Goal: Information Seeking & Learning: Learn about a topic

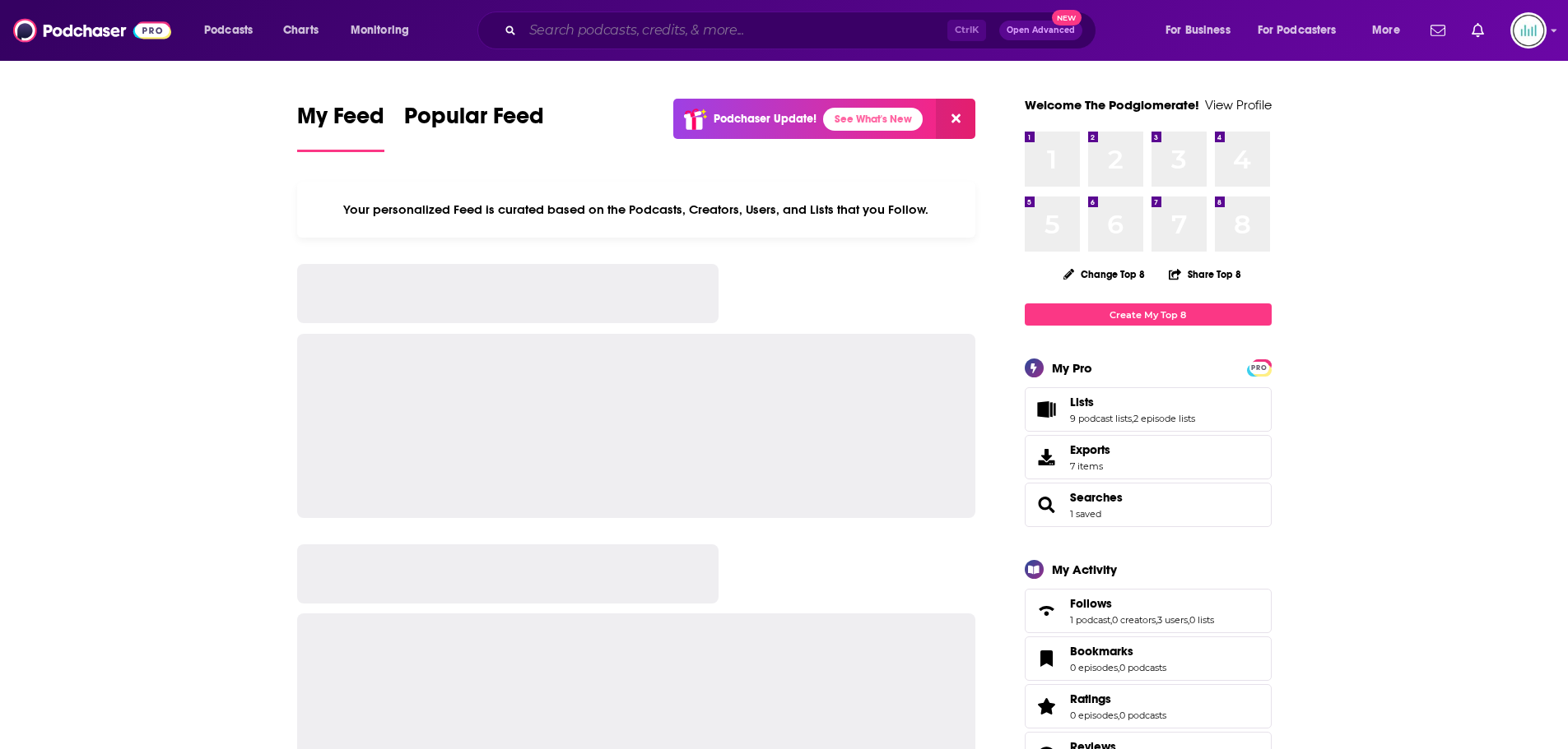
click at [619, 34] on input "Search podcasts, credits, & more..." at bounding box center [735, 30] width 425 height 27
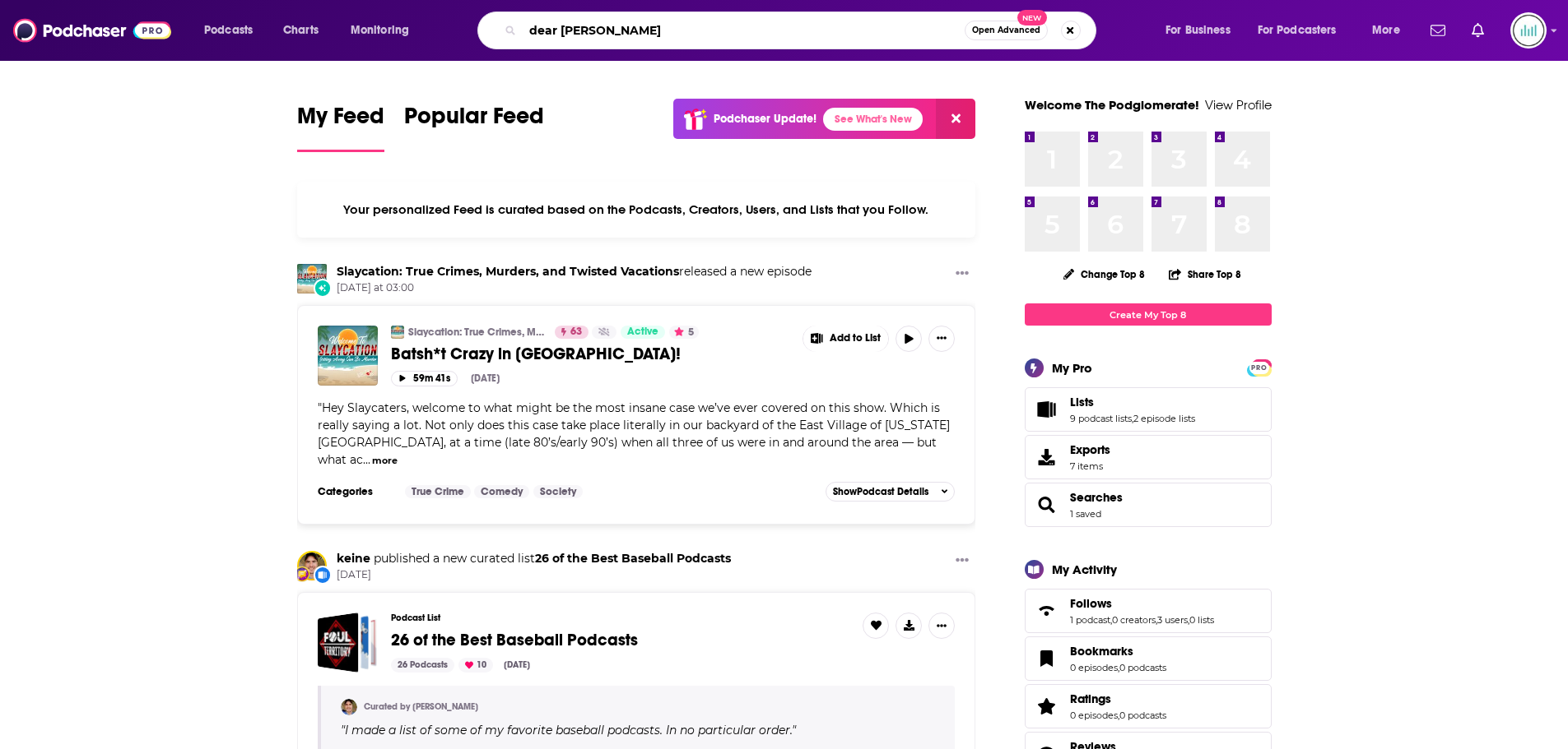
type input "dear [PERSON_NAME]"
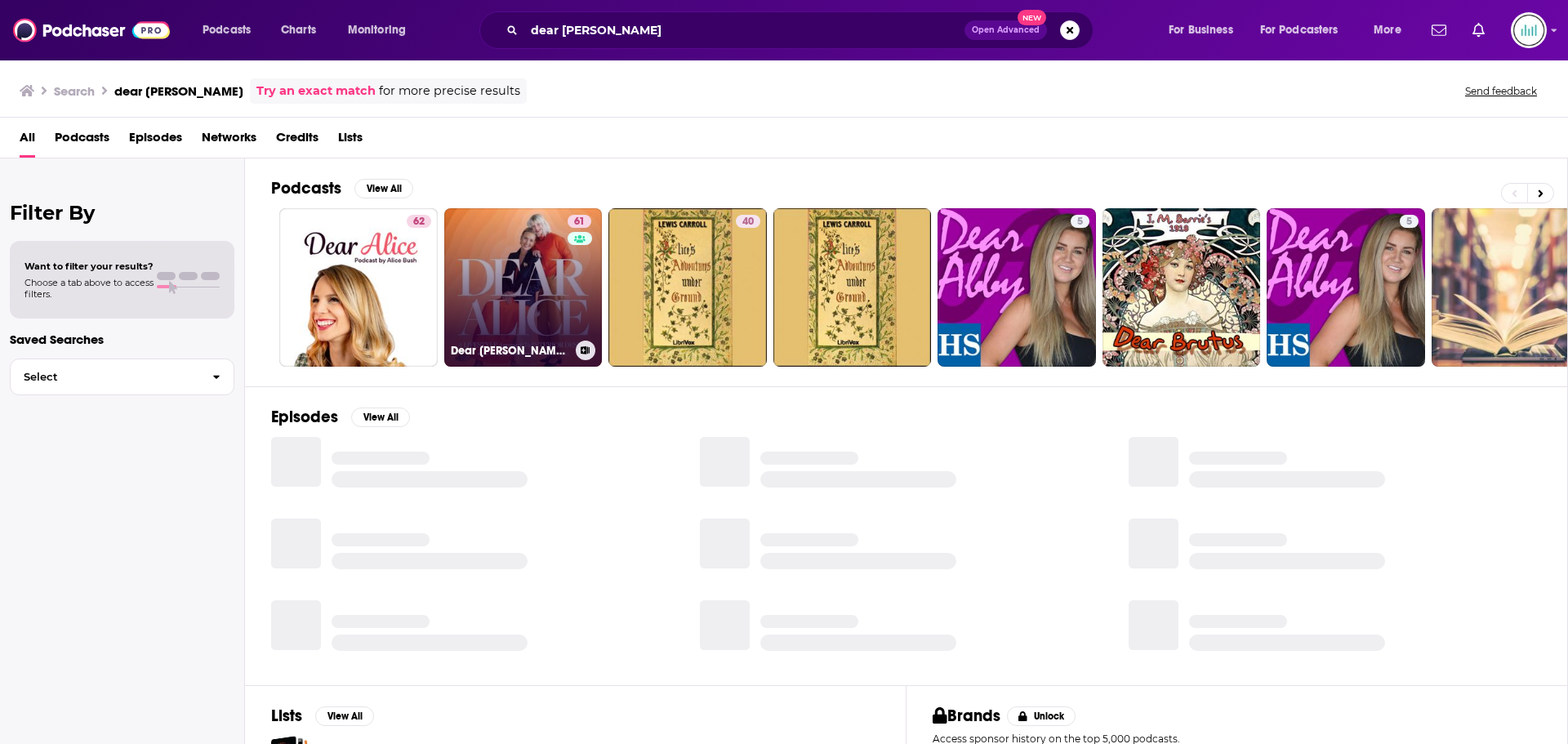
click at [509, 286] on link "61 Dear [PERSON_NAME] | Interior Design" at bounding box center [523, 287] width 159 height 159
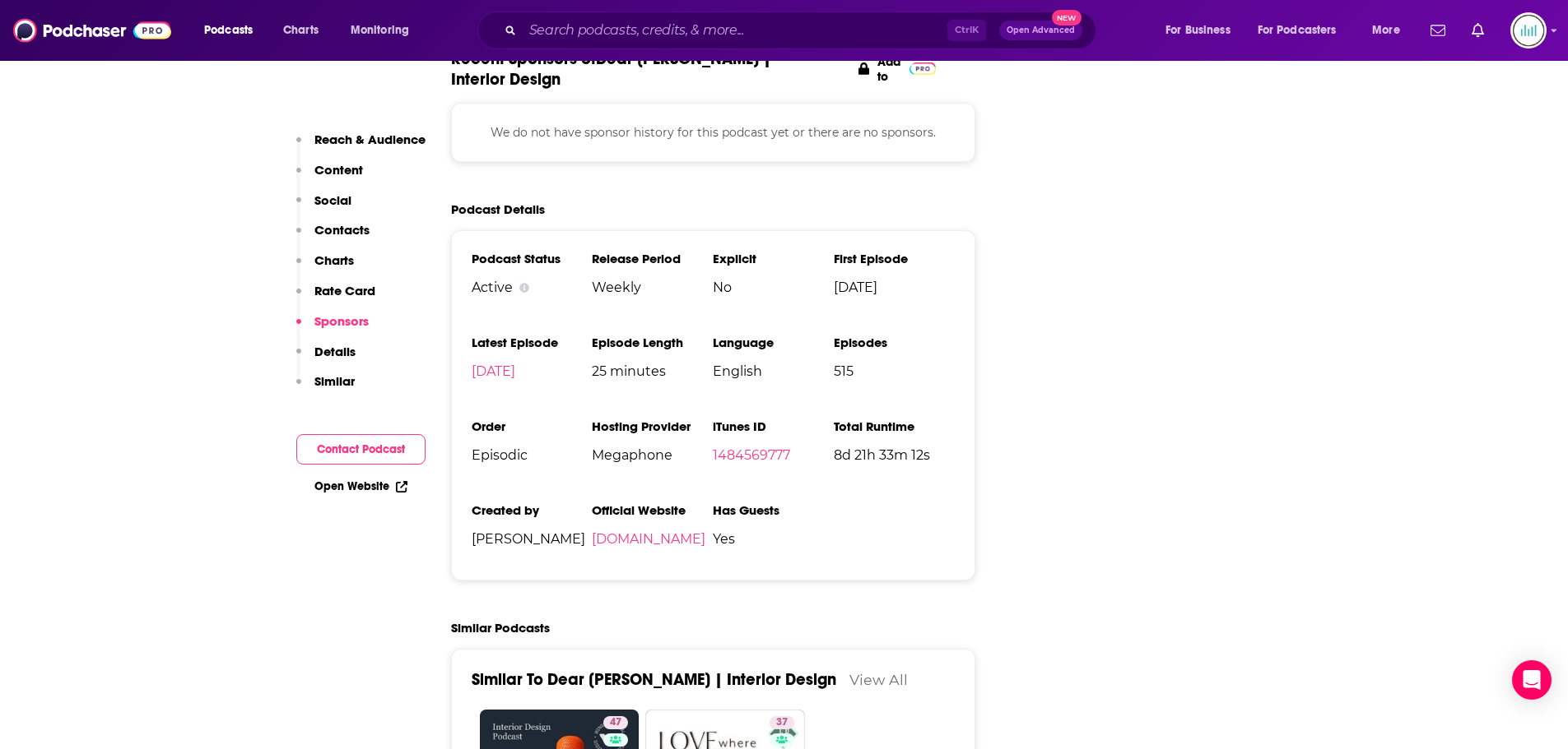
scroll to position [2633, 0]
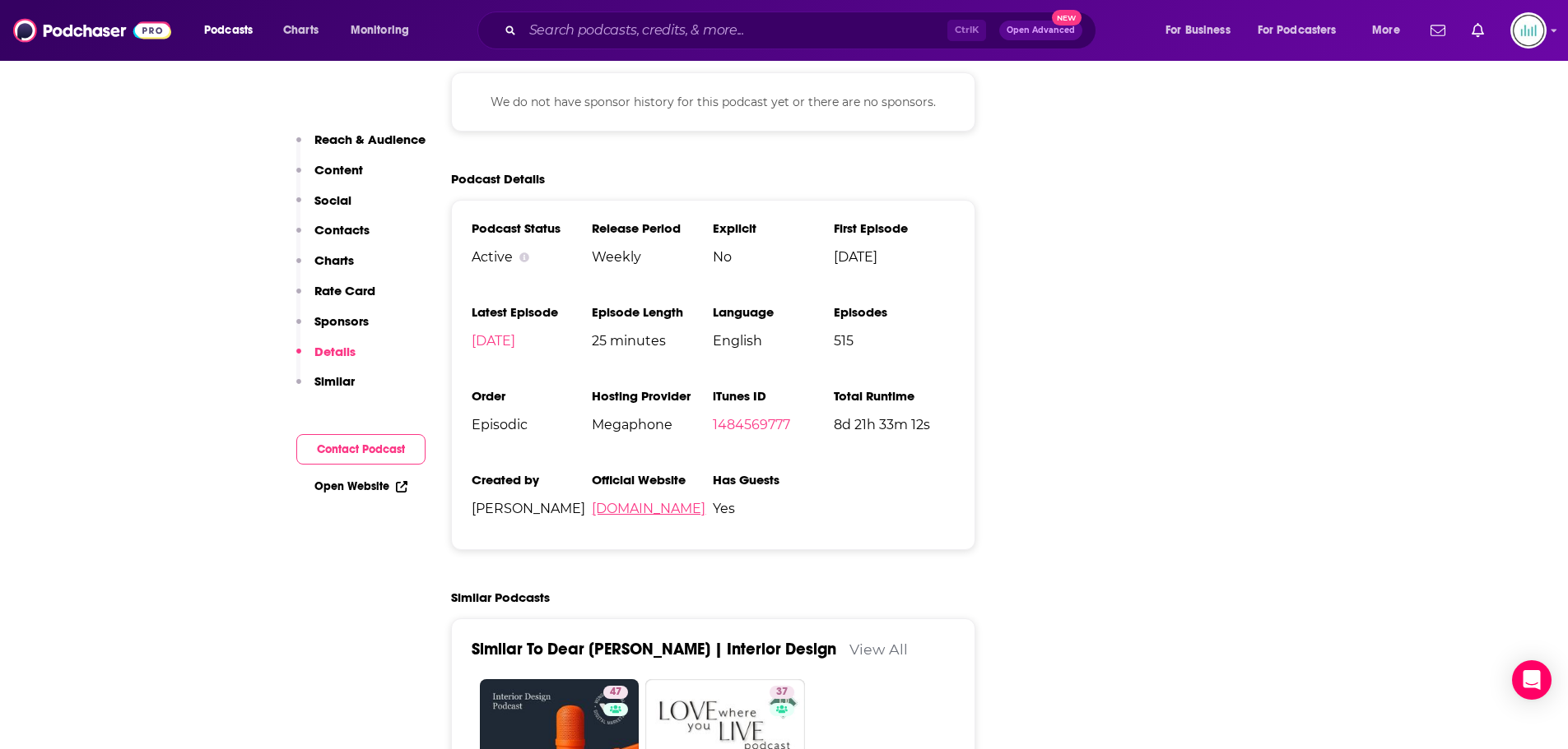
click at [662, 501] on link "[DOMAIN_NAME]" at bounding box center [648, 509] width 113 height 16
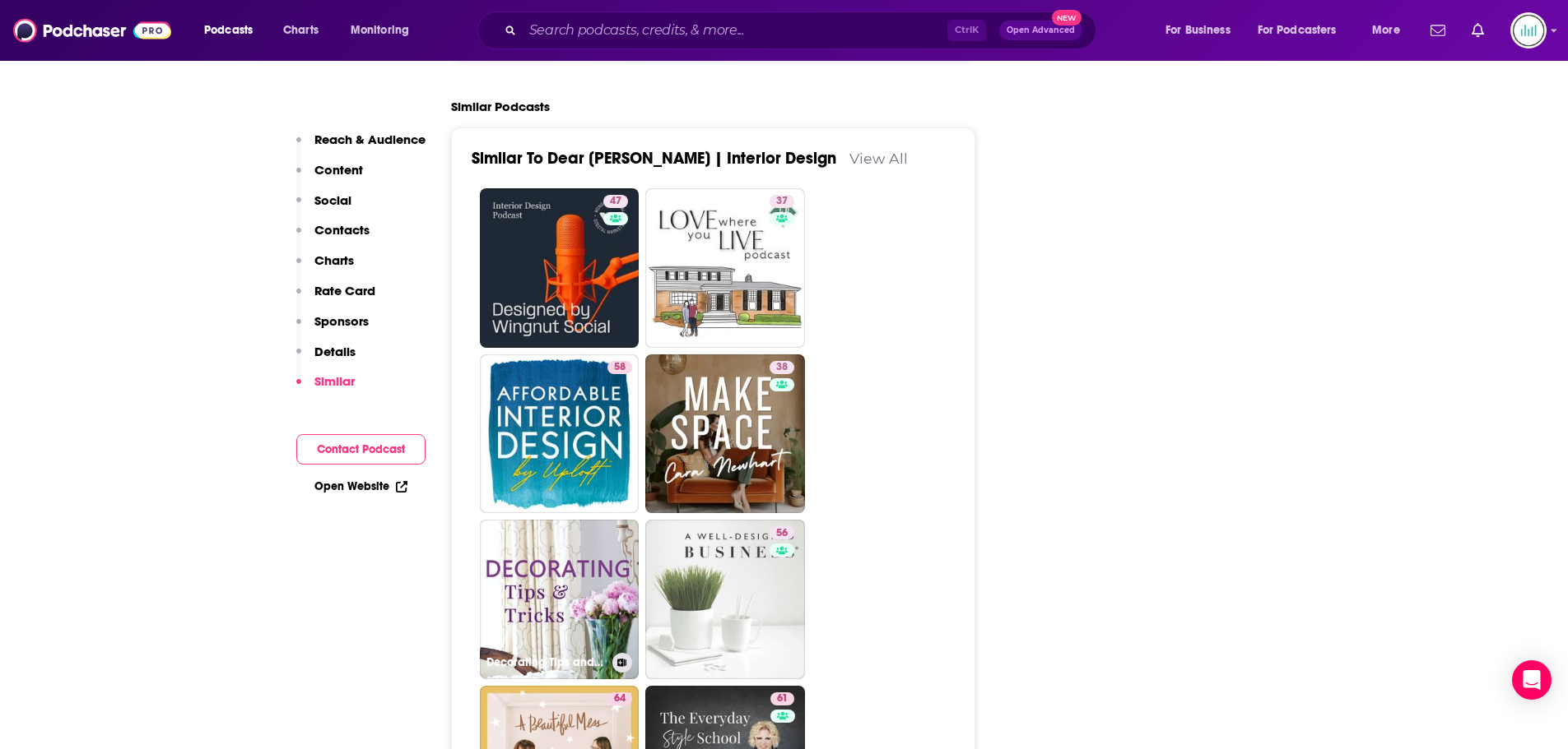
scroll to position [3455, 0]
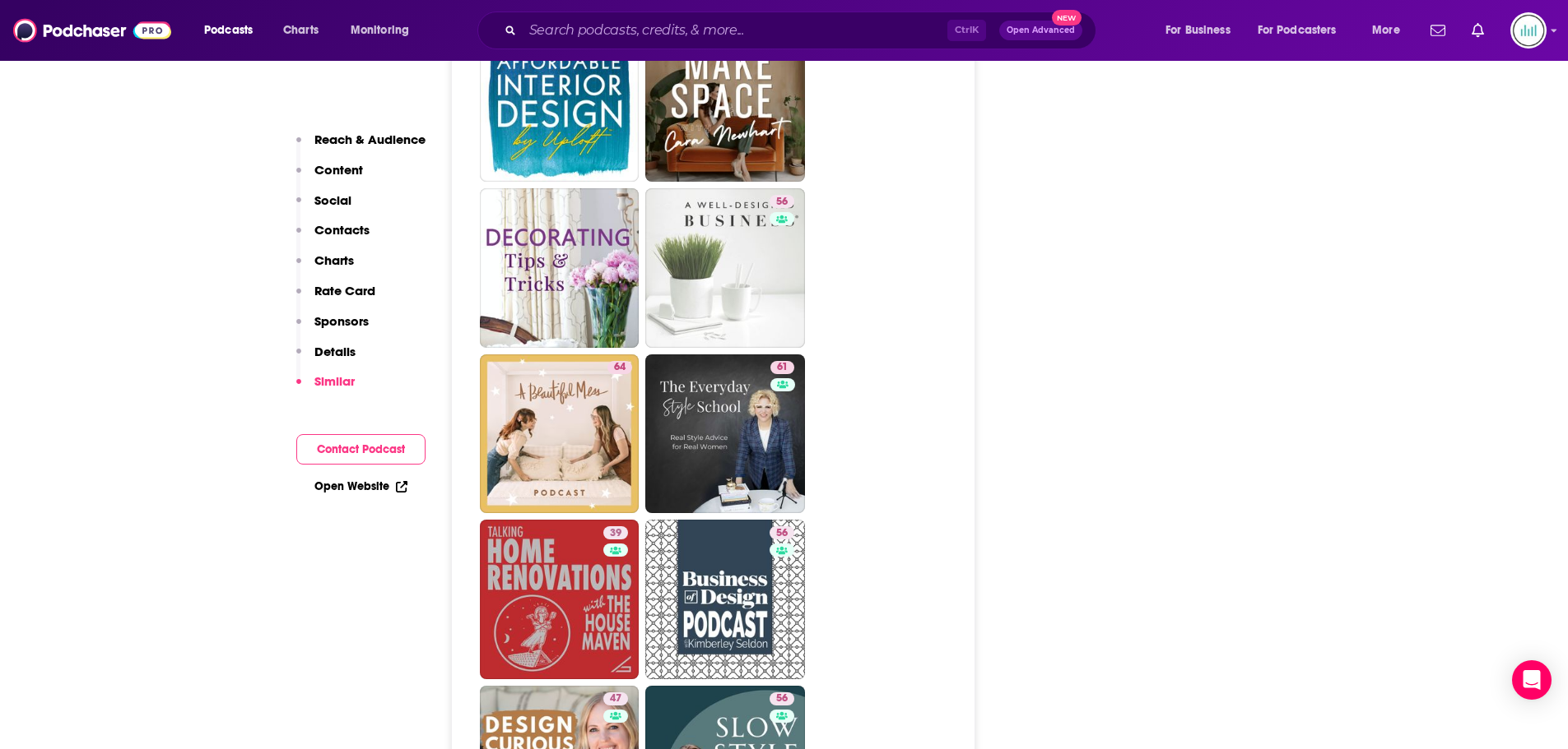
click at [354, 450] on button "Contact Podcast" at bounding box center [361, 449] width 129 height 31
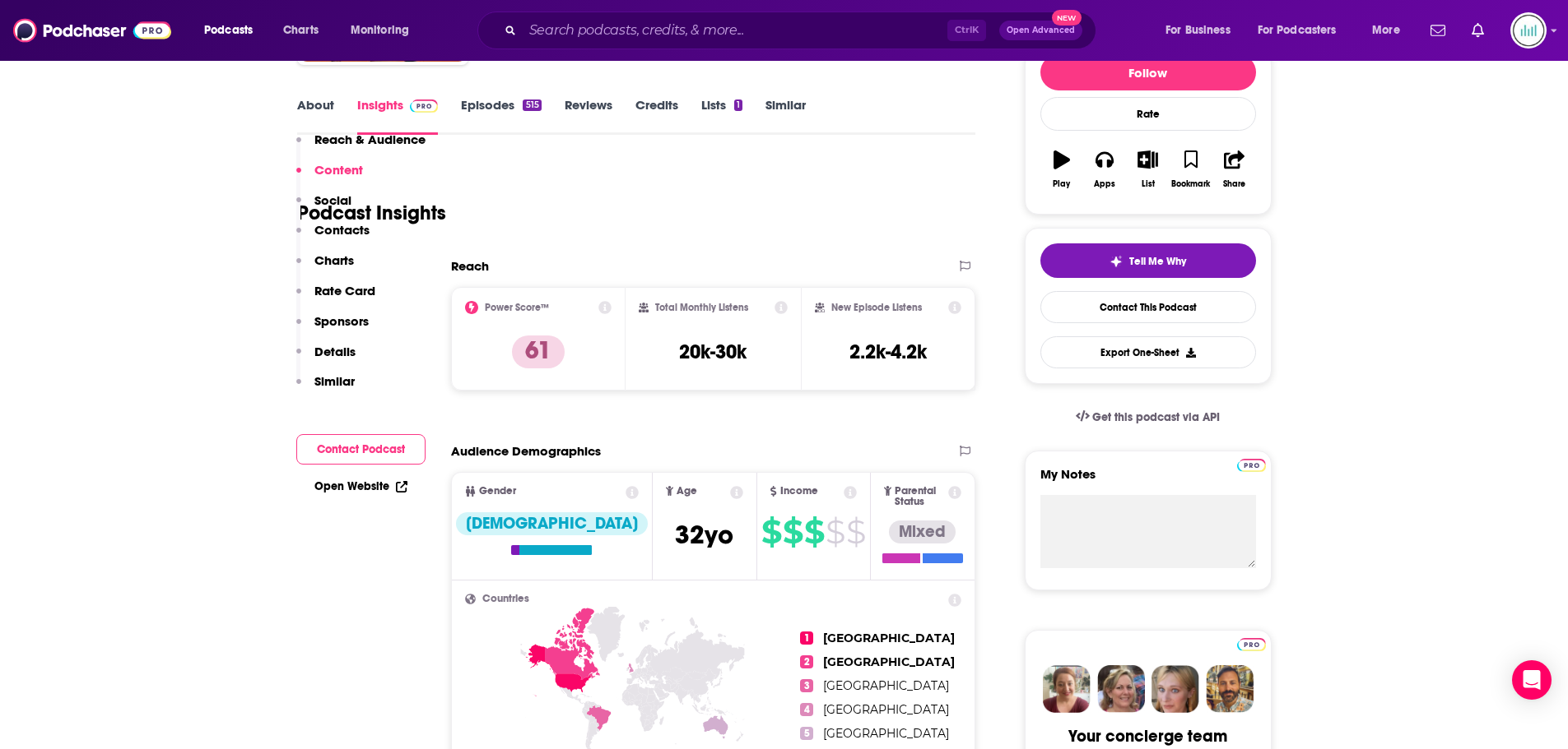
scroll to position [31, 0]
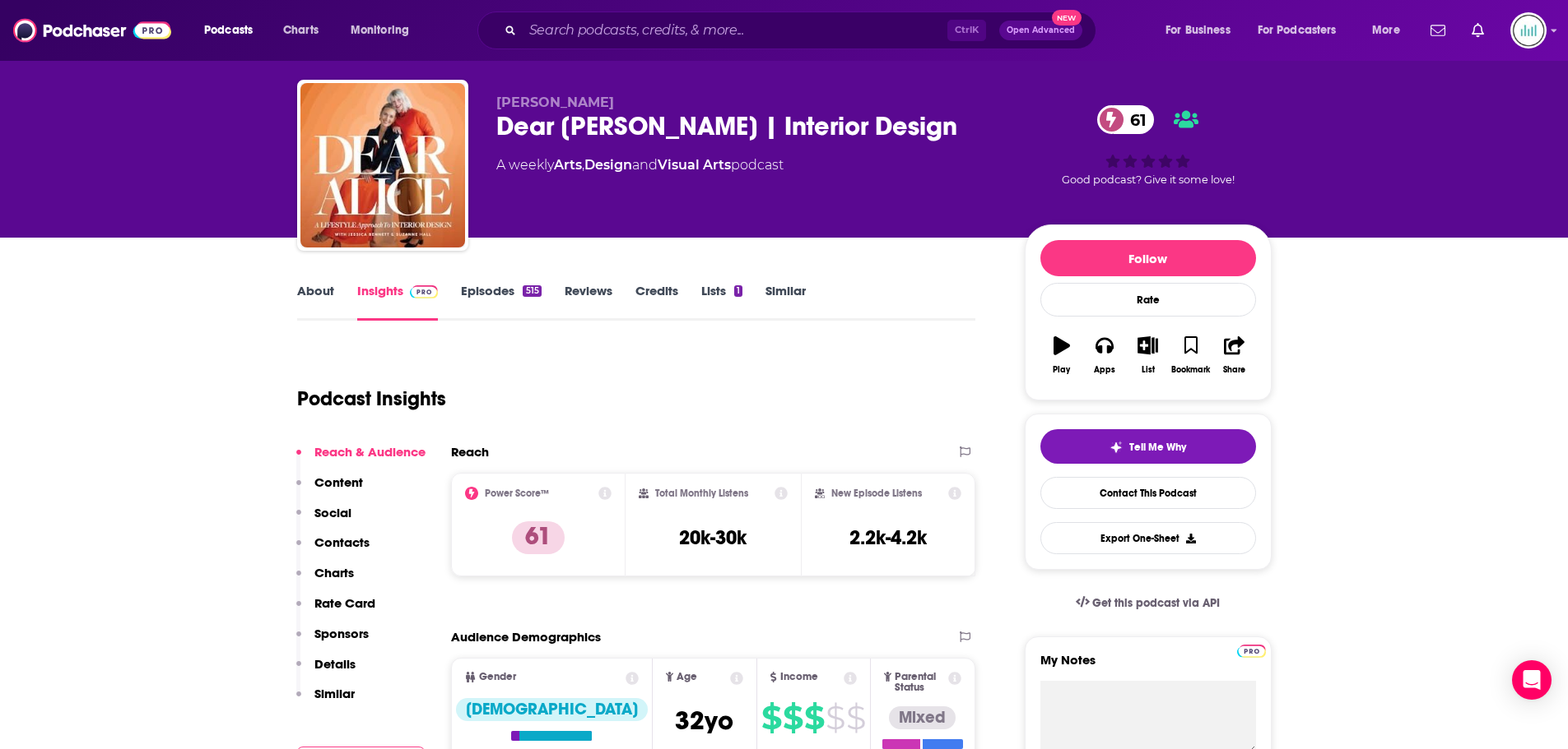
click at [306, 291] on link "About" at bounding box center [315, 302] width 37 height 38
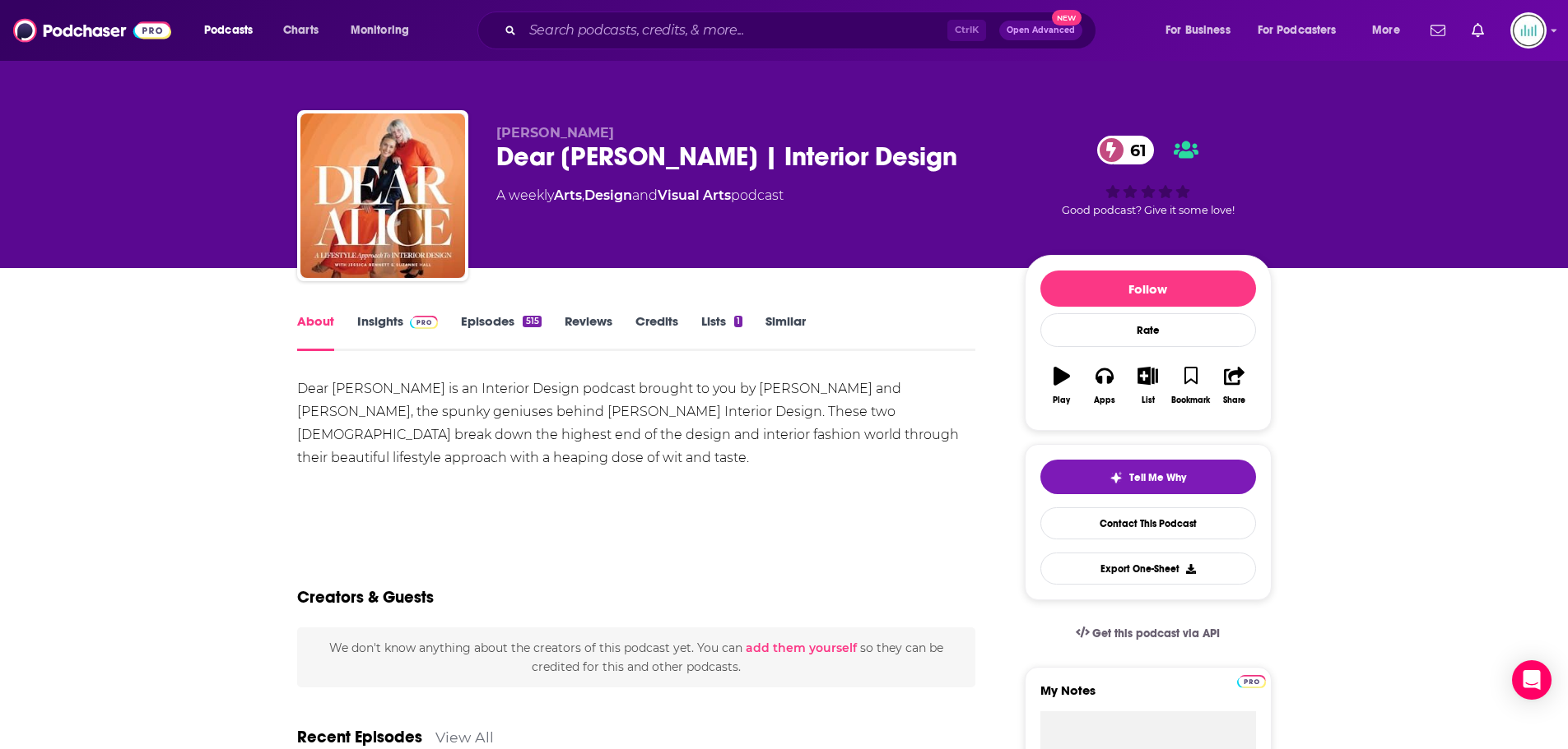
click at [378, 319] on link "Insights" at bounding box center [398, 332] width 81 height 38
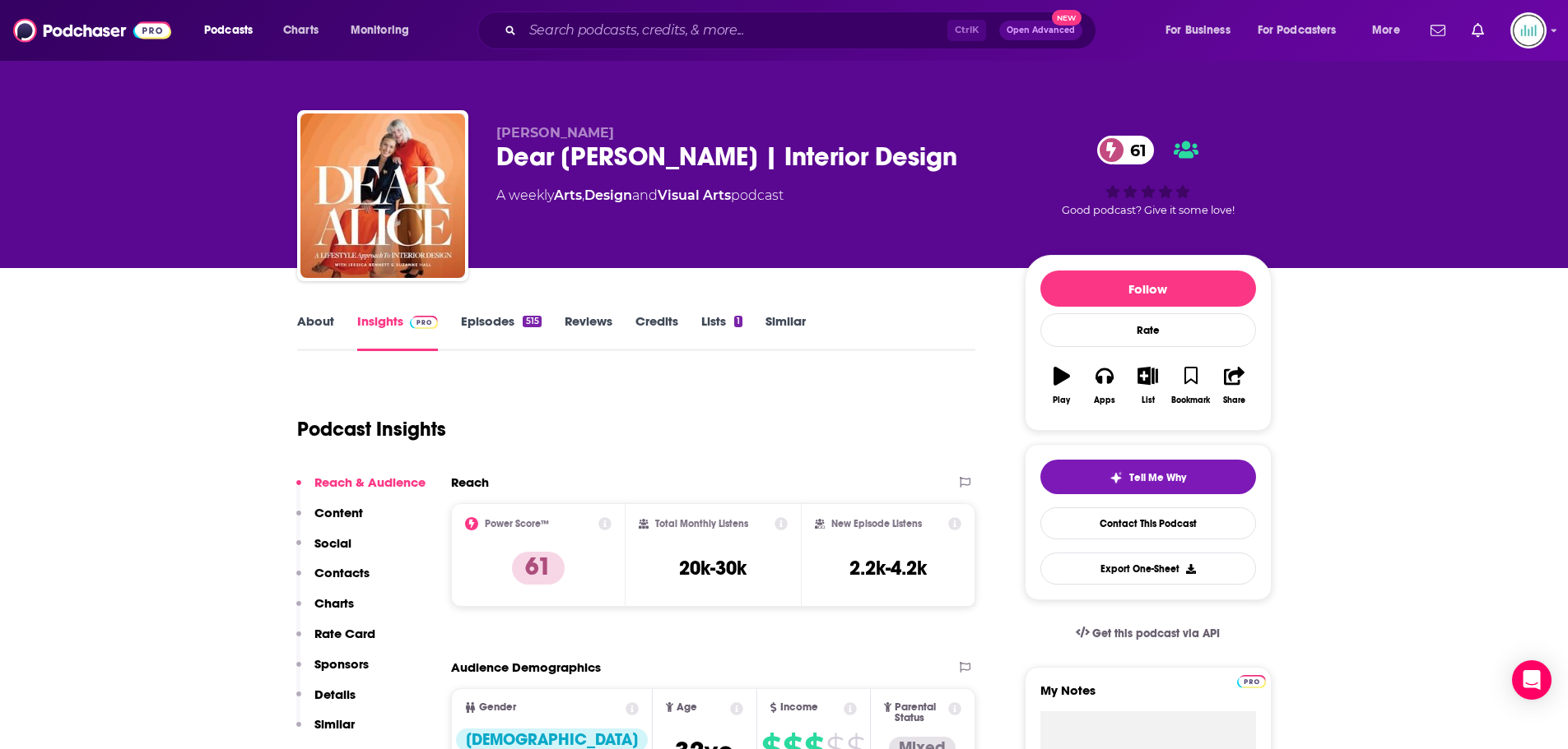
click at [711, 325] on link "Lists 1" at bounding box center [721, 332] width 41 height 38
